Goal: Complete application form

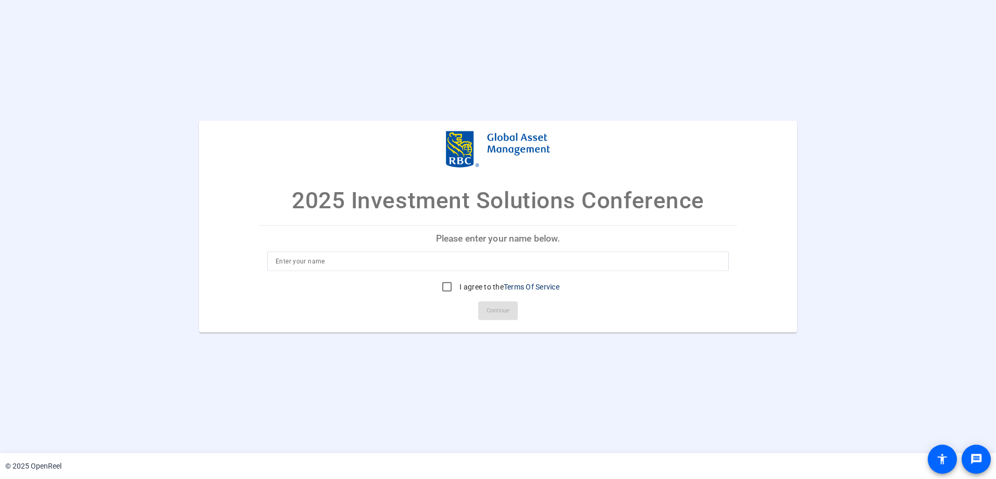
click at [469, 244] on p "Please enter your name below." at bounding box center [498, 238] width 478 height 25
click at [416, 263] on input at bounding box center [497, 261] width 445 height 12
type input "[PERSON_NAME]"
click at [441, 289] on input "I agree to the Terms Of Service" at bounding box center [446, 286] width 21 height 21
checkbox input "true"
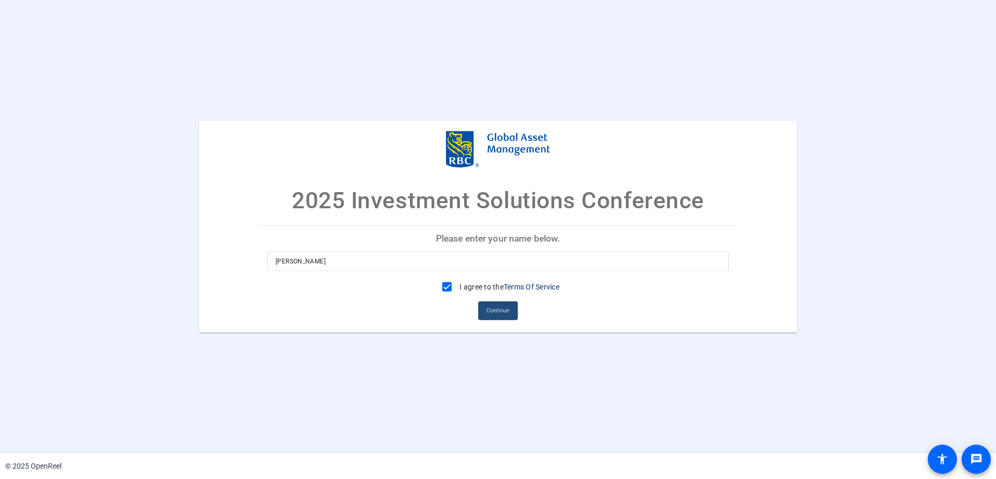
click at [498, 291] on span "Continue" at bounding box center [497, 311] width 23 height 16
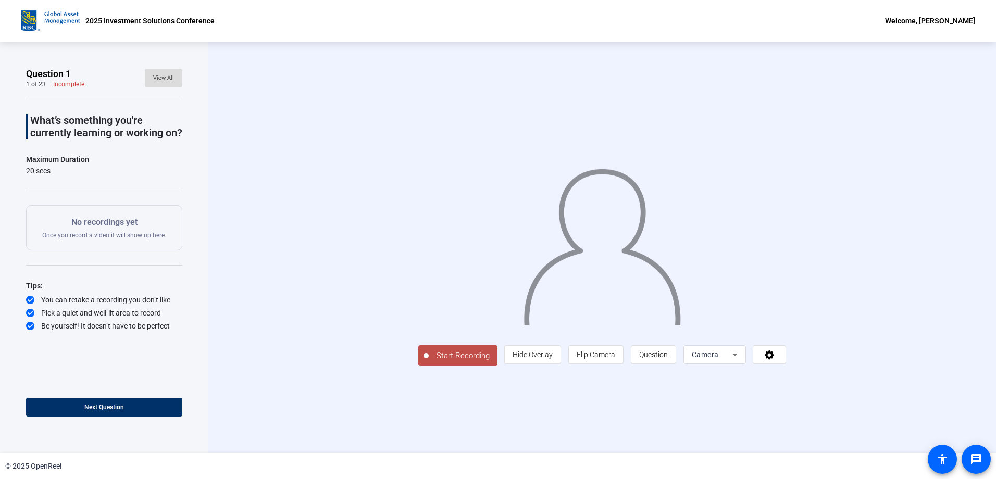
click at [163, 75] on span "View All" at bounding box center [163, 78] width 21 height 16
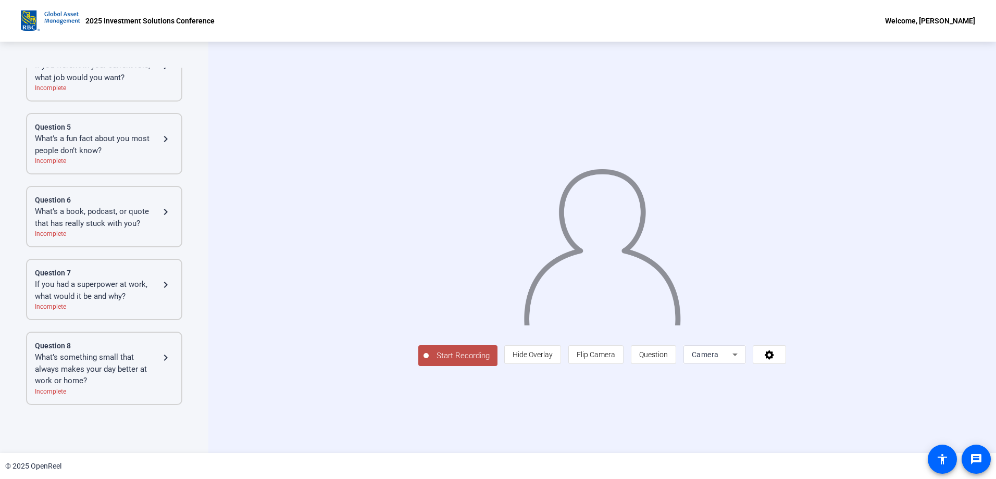
scroll to position [260, 0]
click at [157, 145] on div "What’s a fun fact about you most people don’t know? navigate_next" at bounding box center [104, 143] width 139 height 23
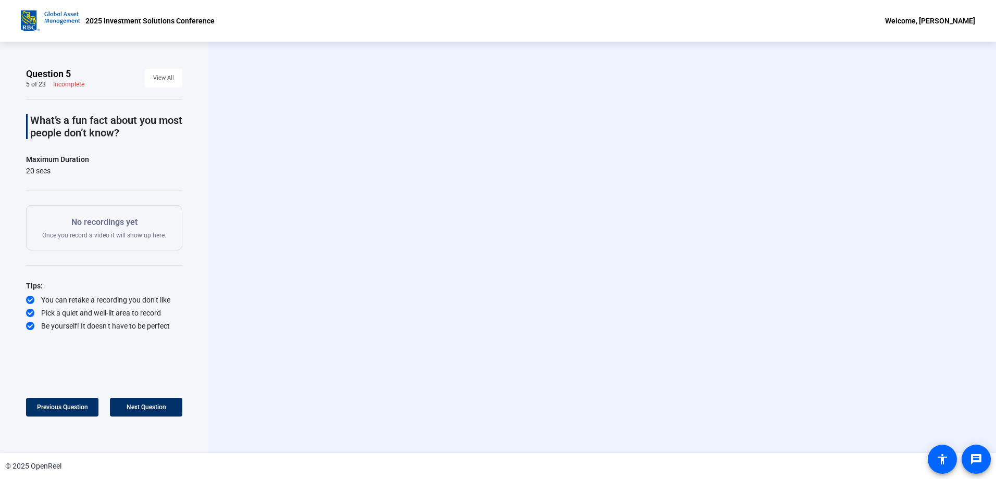
scroll to position [0, 0]
